Goal: Transaction & Acquisition: Subscribe to service/newsletter

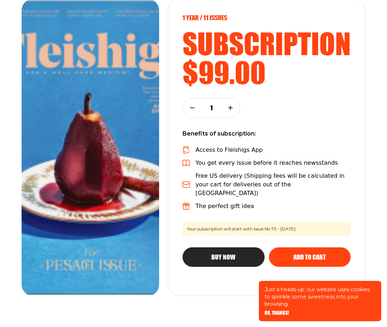
scroll to position [108, 0]
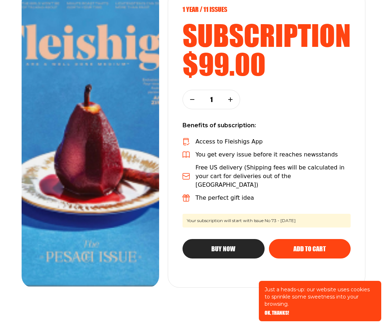
click at [232, 100] on icon "button" at bounding box center [230, 99] width 4 height 4
click at [190, 97] on icon "button" at bounding box center [192, 99] width 4 height 4
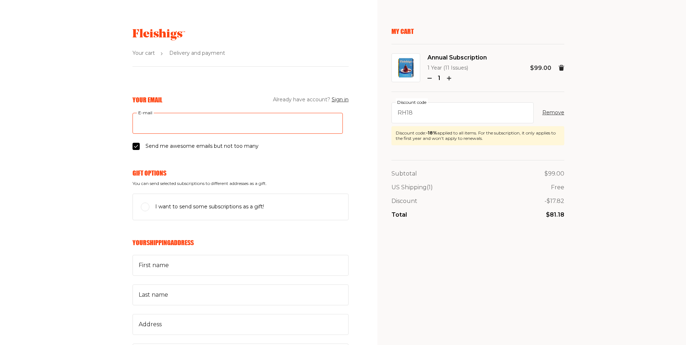
click at [183, 127] on input "E-mail" at bounding box center [238, 123] width 210 height 21
type input "[EMAIL_ADDRESS][DOMAIN_NAME]"
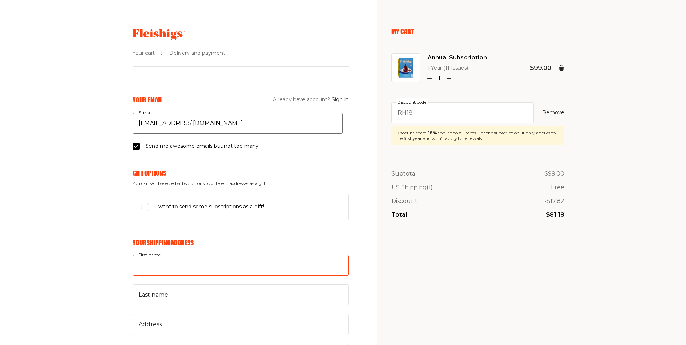
type input "[PERSON_NAME]"
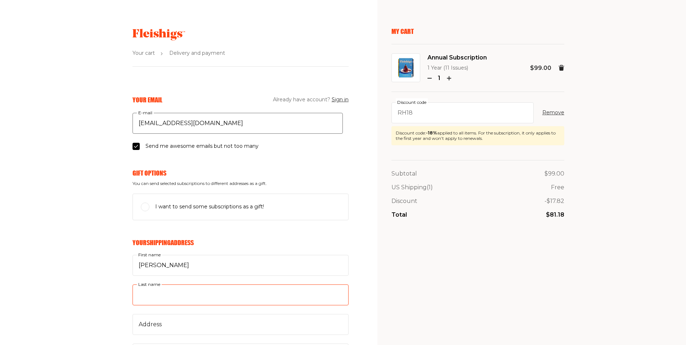
type input "[PERSON_NAME]"
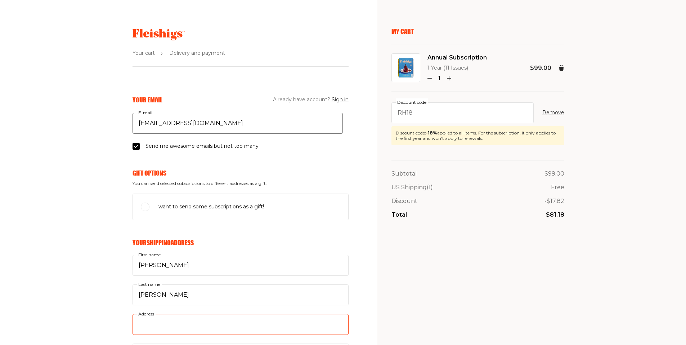
type input "[STREET_ADDRESS]"
type input "11516"
type input "Cedarhurst"
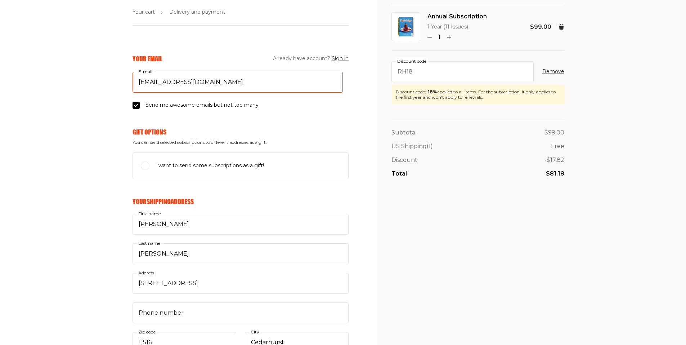
scroll to position [72, 0]
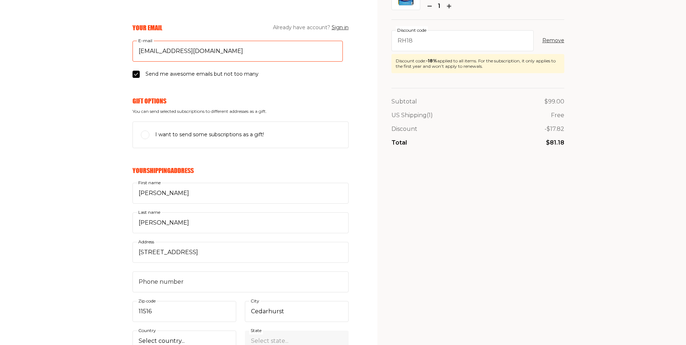
click at [228, 44] on input "[EMAIL_ADDRESS][DOMAIN_NAME]" at bounding box center [238, 51] width 210 height 21
drag, startPoint x: 226, startPoint y: 49, endPoint x: 113, endPoint y: 51, distance: 112.7
click at [113, 51] on div "Your Email Already have account? Sign in ggr8readerr@gmail.com E-mail Send me a…" at bounding box center [174, 337] width 349 height 629
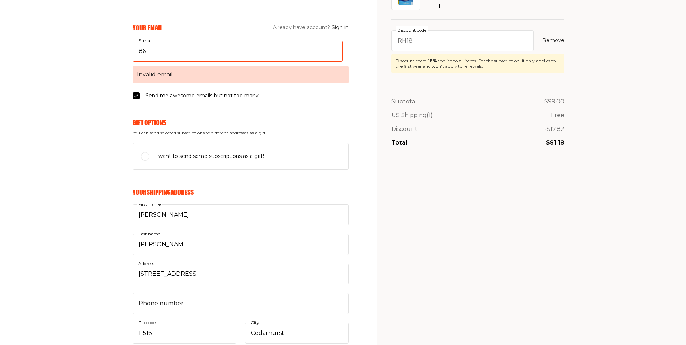
type input "86Recipes4m3@gmail.com"
select select "US"
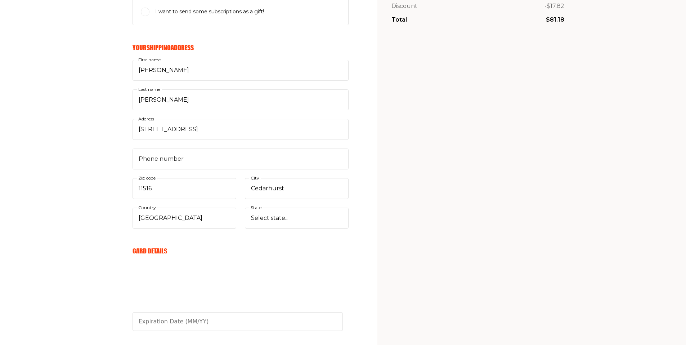
scroll to position [216, 0]
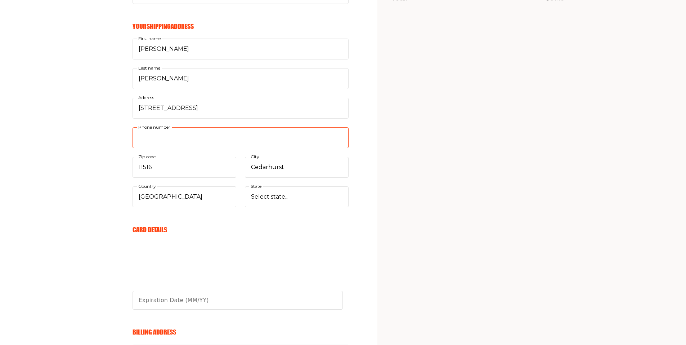
click at [156, 144] on input "Phone number" at bounding box center [241, 137] width 216 height 21
type input "3475266522"
click at [80, 155] on div "Your Email Already have account? Sign in 86Recipes4m3@gmail.com E-mail Send me …" at bounding box center [174, 193] width 349 height 629
click at [251, 202] on select "Select state... Alabama Alaska American Samoa Arizona Arkansas California Color…" at bounding box center [297, 196] width 104 height 21
select select "New York"
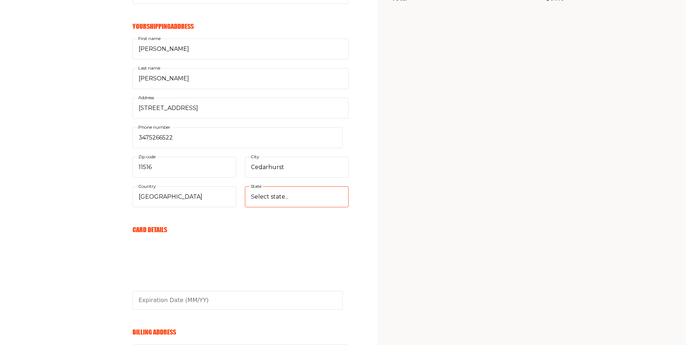
click at [245, 186] on select "Select state... Alabama Alaska American Samoa Arizona Arkansas California Color…" at bounding box center [297, 196] width 104 height 21
click at [18, 185] on div "Your Email Already have account? Sign in 86Recipes4m3@gmail.com E-mail Send me …" at bounding box center [174, 193] width 349 height 629
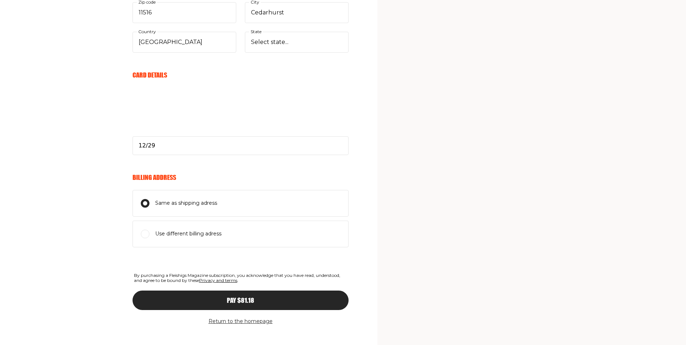
scroll to position [380, 0]
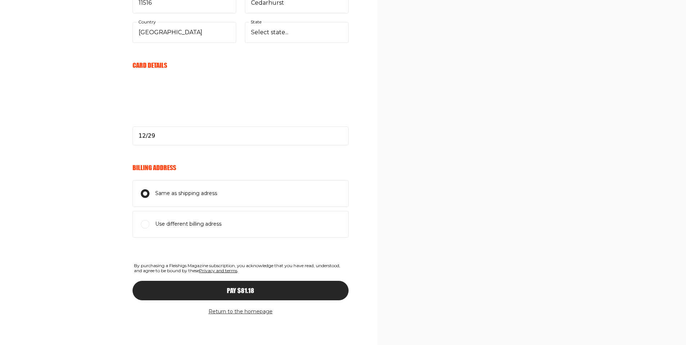
click at [221, 287] on div "Pay $81.18" at bounding box center [240, 290] width 187 height 6
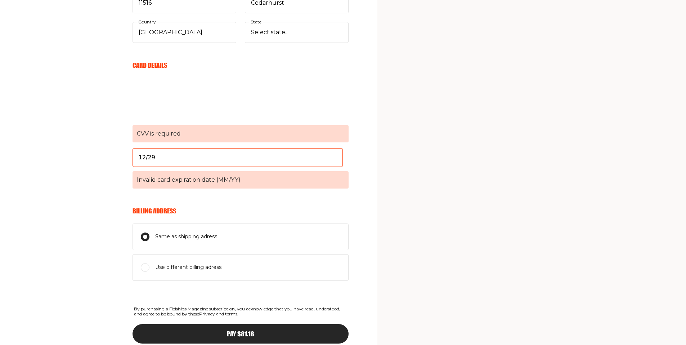
click at [193, 135] on span "CVV is required" at bounding box center [241, 133] width 216 height 17
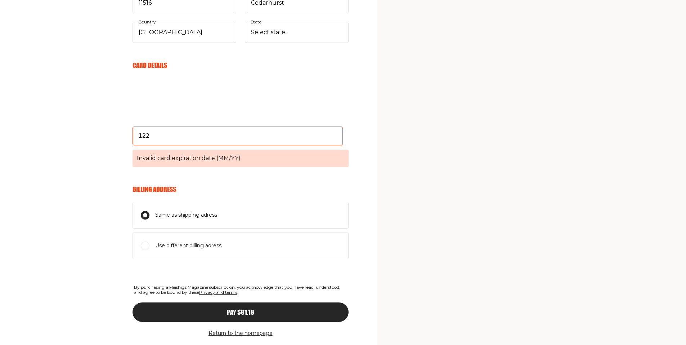
type input "12/29"
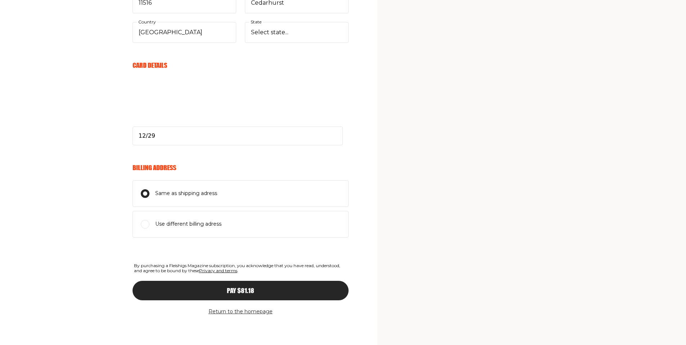
click at [98, 156] on div "Your Email Already have account? Sign in 86Recipes4m3@gmail.com E-mail Send me …" at bounding box center [174, 29] width 349 height 629
click at [224, 294] on button "Pay $81.18" at bounding box center [241, 290] width 216 height 19
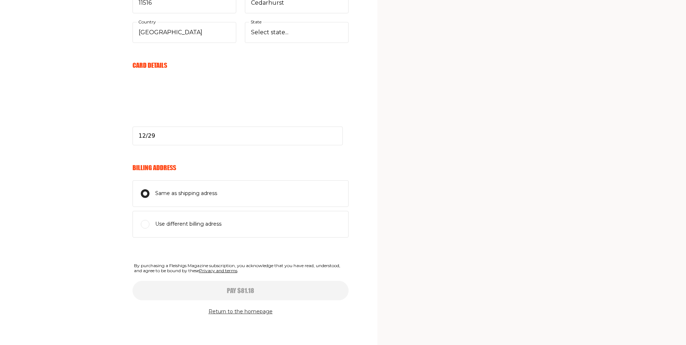
select select
type input "12/29"
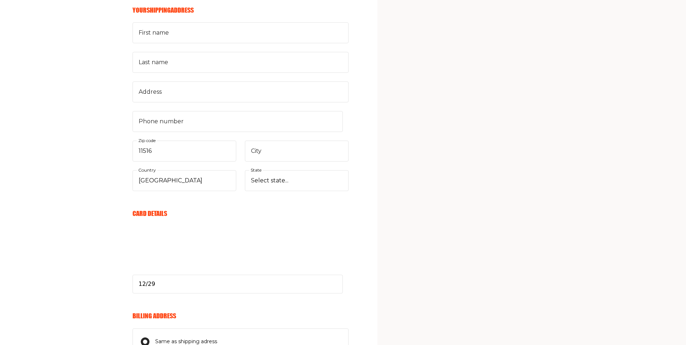
select select
